Goal: Task Accomplishment & Management: Use online tool/utility

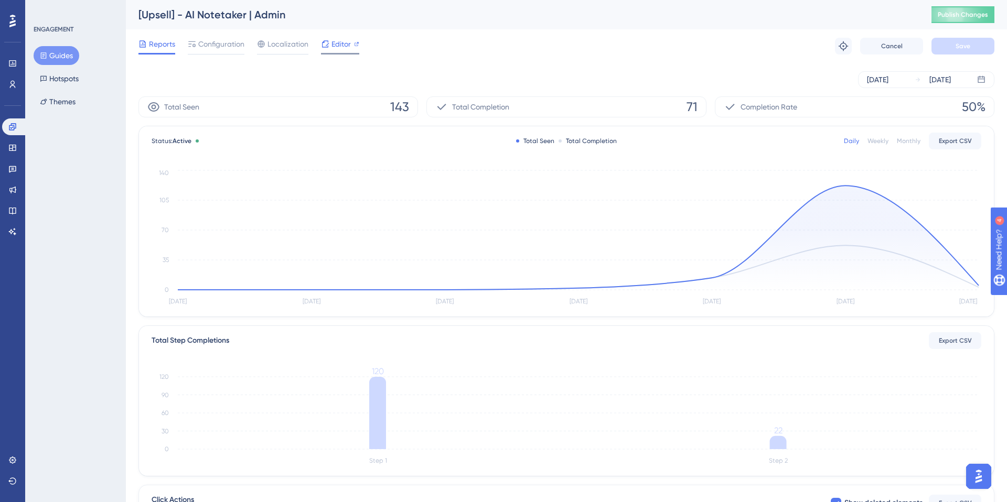
click at [349, 52] on div "Editor" at bounding box center [340, 46] width 38 height 17
click at [224, 45] on span "Configuration" at bounding box center [221, 44] width 46 height 13
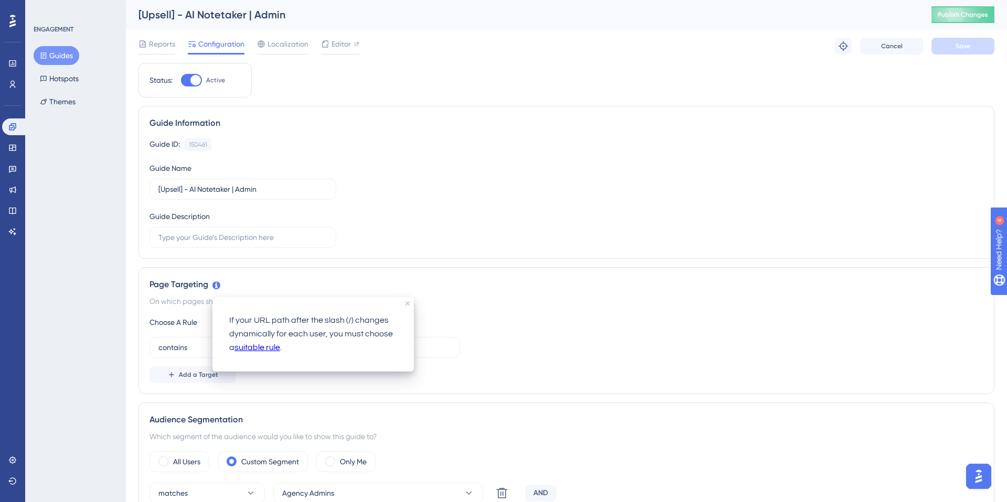
scroll to position [45, 0]
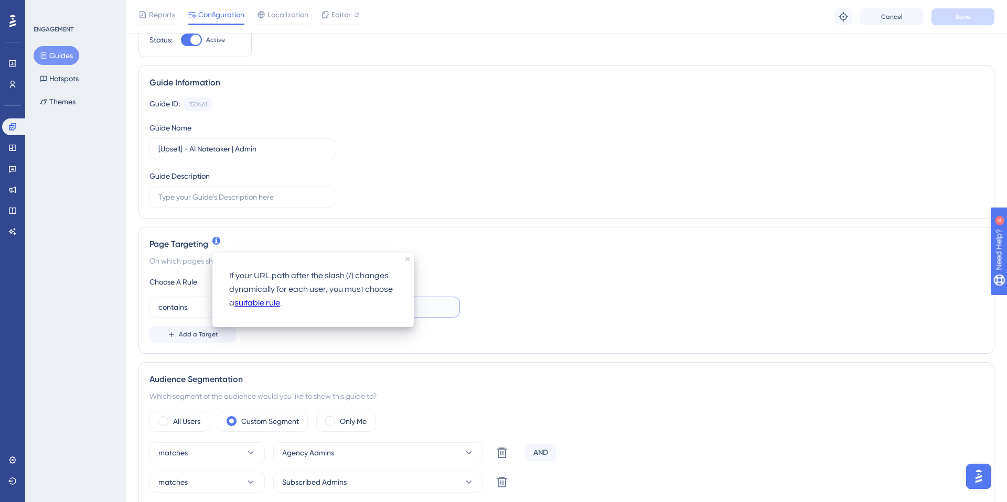
click at [429, 309] on input "https://app-pr-7708.preview.manatal-staging.com/administration/features/ai-note…" at bounding box center [366, 308] width 169 height 12
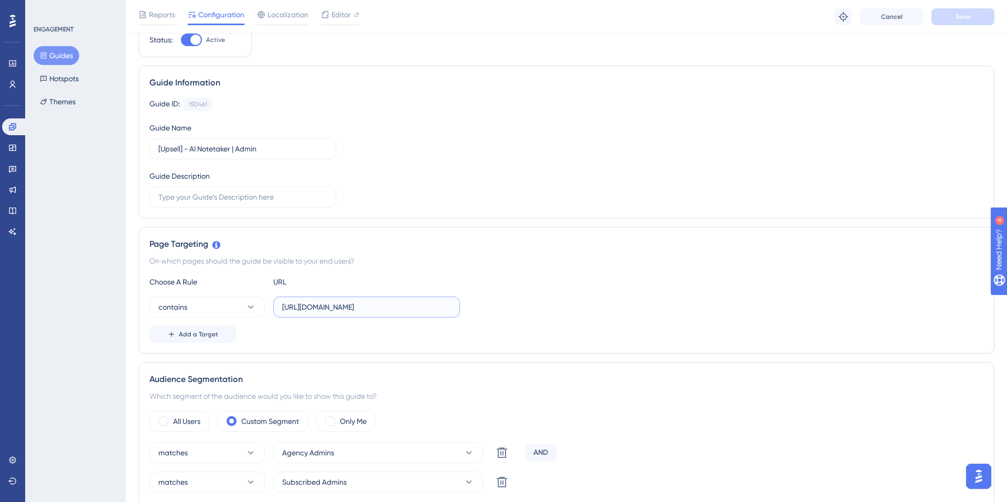
click at [429, 309] on input "https://app-pr-7708.preview.manatal-staging.com/administration/features/ai-note…" at bounding box center [366, 308] width 169 height 12
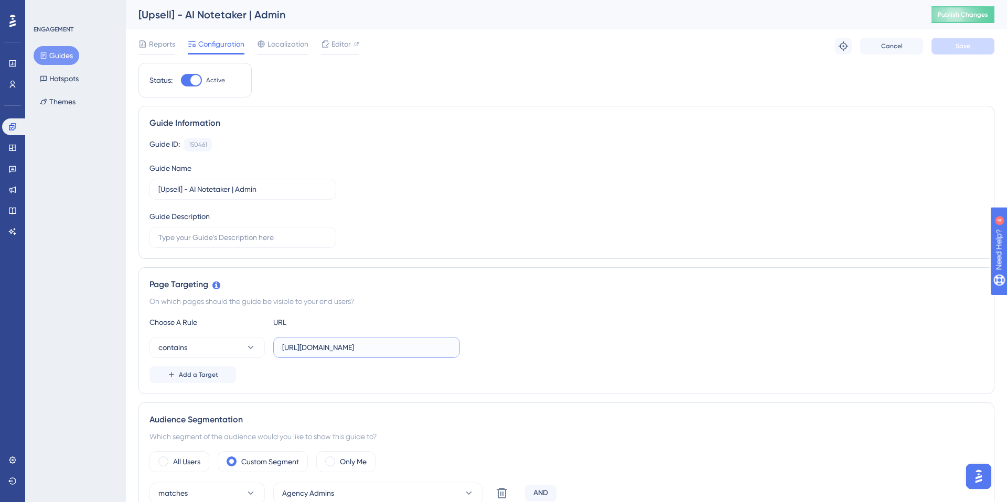
click at [328, 345] on input "https://app-pr-7708.preview.manatal-staging.com/administration/features/ai-note…" at bounding box center [366, 348] width 169 height 12
